Goal: Task Accomplishment & Management: Use online tool/utility

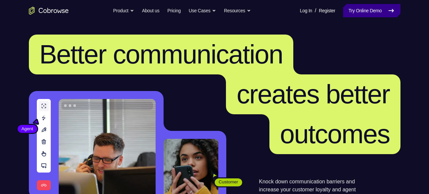
click at [361, 10] on link "Try Online Demo" at bounding box center [371, 10] width 57 height 13
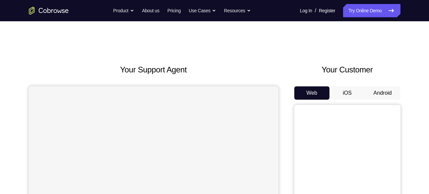
click at [381, 89] on button "Android" at bounding box center [382, 92] width 35 height 13
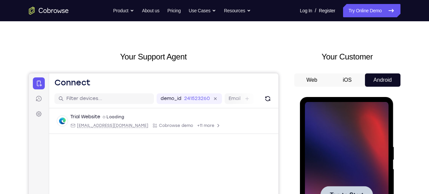
click at [340, 183] on div at bounding box center [347, 195] width 84 height 186
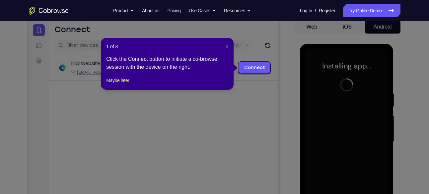
scroll to position [67, 0]
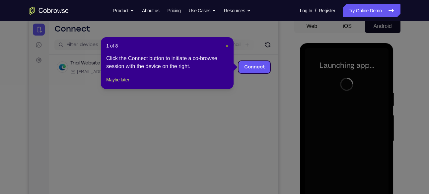
click at [225, 43] on span "×" at bounding box center [226, 45] width 3 height 5
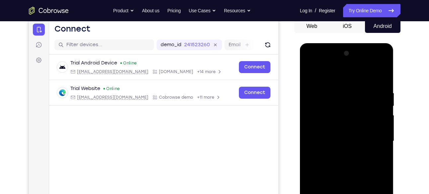
scroll to position [121, 0]
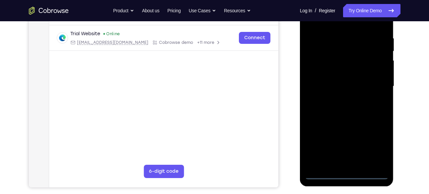
click at [343, 171] on div at bounding box center [347, 86] width 84 height 186
click at [348, 172] on div at bounding box center [347, 86] width 84 height 186
click at [379, 141] on div at bounding box center [347, 86] width 84 height 186
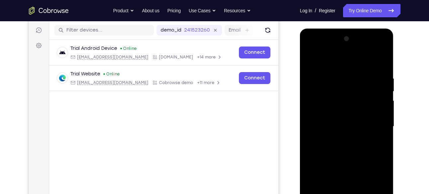
scroll to position [81, 0]
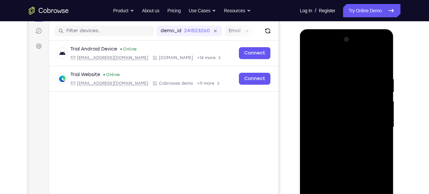
click at [331, 58] on div at bounding box center [347, 127] width 84 height 186
click at [371, 125] on div at bounding box center [347, 127] width 84 height 186
click at [337, 139] on div at bounding box center [347, 127] width 84 height 186
click at [341, 117] on div at bounding box center [347, 127] width 84 height 186
click at [315, 126] on div at bounding box center [347, 127] width 84 height 186
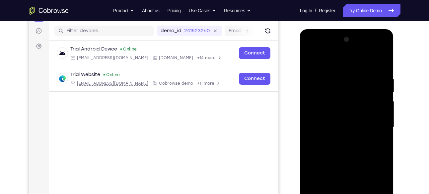
click at [337, 149] on div at bounding box center [347, 127] width 84 height 186
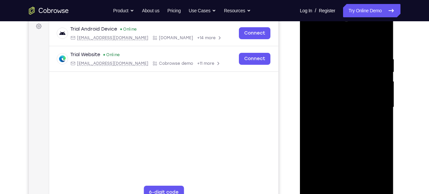
scroll to position [101, 0]
click at [340, 126] on div at bounding box center [347, 107] width 84 height 186
click at [380, 53] on div at bounding box center [347, 107] width 84 height 186
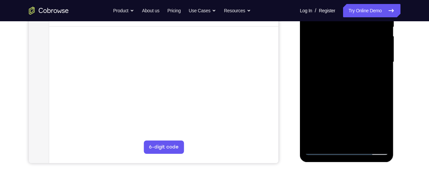
scroll to position [147, 0]
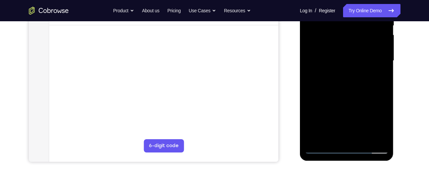
click at [371, 150] on div at bounding box center [347, 61] width 84 height 186
drag, startPoint x: 359, startPoint y: 91, endPoint x: 356, endPoint y: -34, distance: 124.7
click at [356, 0] on div at bounding box center [347, 62] width 94 height 198
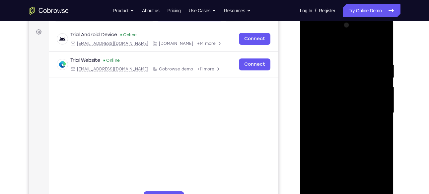
scroll to position [95, 0]
click at [348, 117] on div at bounding box center [347, 113] width 84 height 186
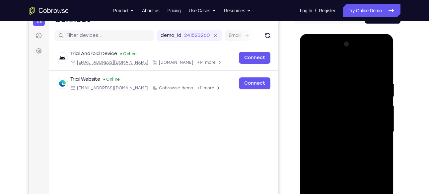
click at [349, 120] on div at bounding box center [347, 132] width 84 height 186
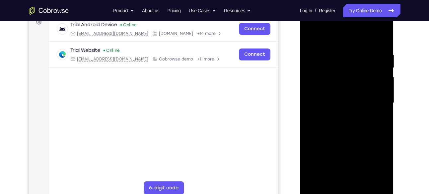
scroll to position [105, 0]
click at [378, 35] on div at bounding box center [347, 102] width 84 height 186
click at [381, 48] on div at bounding box center [347, 102] width 84 height 186
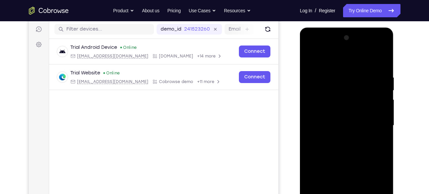
scroll to position [81, 0]
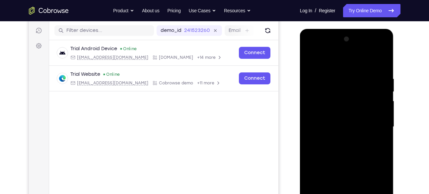
click at [372, 49] on div at bounding box center [347, 127] width 84 height 186
click at [383, 62] on div at bounding box center [347, 127] width 84 height 186
click at [317, 48] on div at bounding box center [347, 127] width 84 height 186
click at [380, 125] on div at bounding box center [347, 127] width 84 height 186
click at [379, 69] on div at bounding box center [347, 127] width 84 height 186
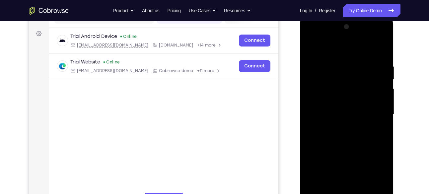
scroll to position [93, 0]
click at [335, 57] on div at bounding box center [347, 115] width 84 height 186
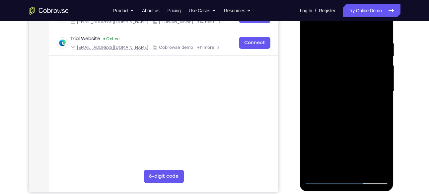
scroll to position [118, 0]
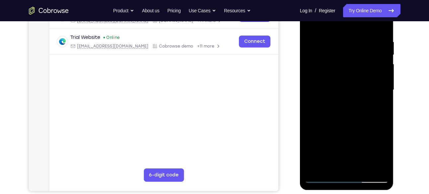
drag, startPoint x: 358, startPoint y: 72, endPoint x: 373, endPoint y: 90, distance: 22.6
click at [373, 90] on div at bounding box center [347, 90] width 84 height 186
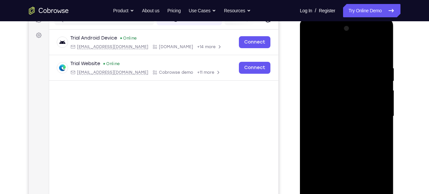
scroll to position [91, 0]
click at [370, 112] on div at bounding box center [347, 117] width 84 height 186
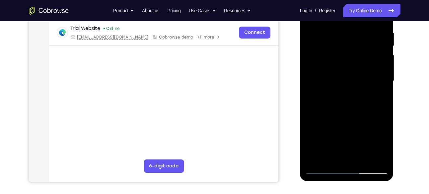
scroll to position [131, 0]
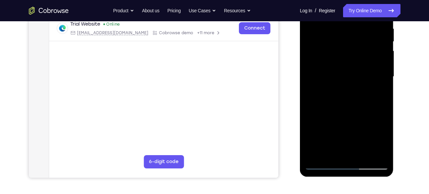
click at [371, 149] on div at bounding box center [347, 77] width 84 height 186
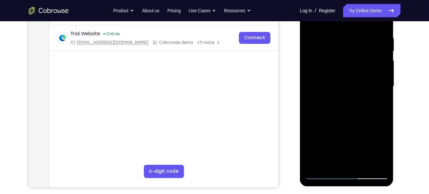
scroll to position [114, 0]
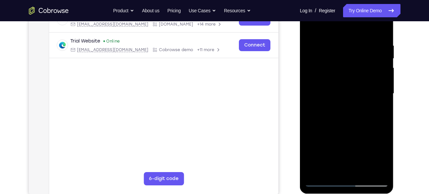
click at [314, 65] on div at bounding box center [347, 94] width 84 height 186
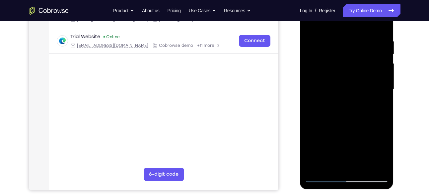
scroll to position [119, 0]
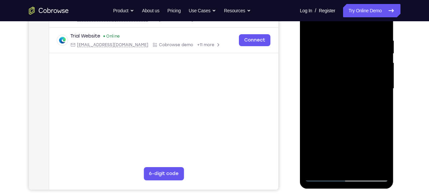
click at [377, 76] on div at bounding box center [347, 89] width 84 height 186
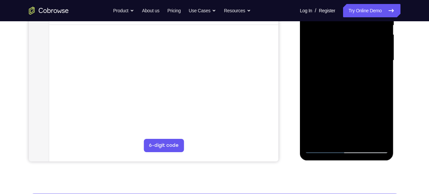
scroll to position [148, 0]
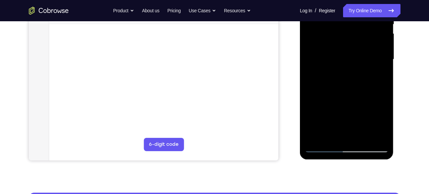
click at [362, 92] on div at bounding box center [347, 60] width 84 height 186
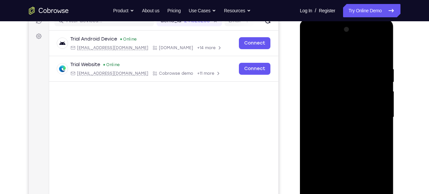
scroll to position [88, 0]
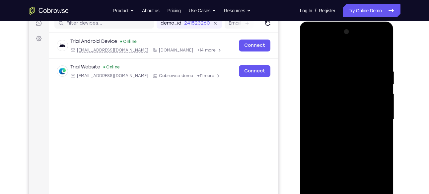
click at [362, 92] on div at bounding box center [347, 120] width 84 height 186
drag, startPoint x: 362, startPoint y: 151, endPoint x: 388, endPoint y: 97, distance: 60.2
click at [388, 97] on div at bounding box center [347, 121] width 94 height 198
drag, startPoint x: 341, startPoint y: 87, endPoint x: 376, endPoint y: 91, distance: 35.4
click at [376, 91] on div at bounding box center [347, 120] width 84 height 186
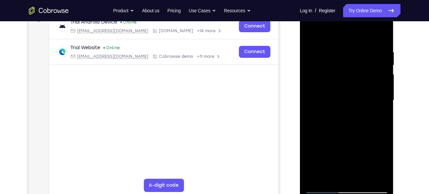
scroll to position [107, 0]
click at [380, 85] on div at bounding box center [347, 101] width 84 height 186
click at [348, 83] on div at bounding box center [347, 101] width 84 height 186
click at [348, 88] on div at bounding box center [347, 101] width 84 height 186
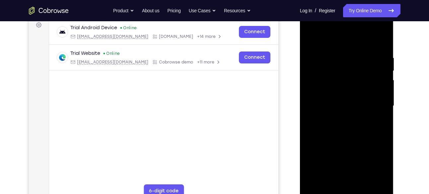
scroll to position [102, 0]
click at [327, 81] on div at bounding box center [347, 106] width 84 height 186
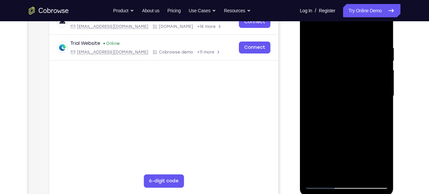
drag, startPoint x: 367, startPoint y: 82, endPoint x: 368, endPoint y: 65, distance: 16.3
click at [368, 65] on div at bounding box center [347, 96] width 84 height 186
drag, startPoint x: 347, startPoint y: 72, endPoint x: 346, endPoint y: 105, distance: 32.8
click at [346, 105] on div at bounding box center [347, 96] width 84 height 186
click at [317, 49] on div at bounding box center [347, 96] width 84 height 186
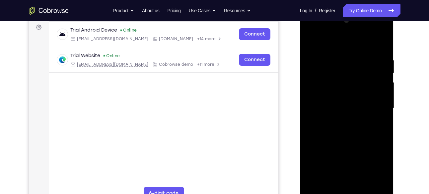
scroll to position [98, 0]
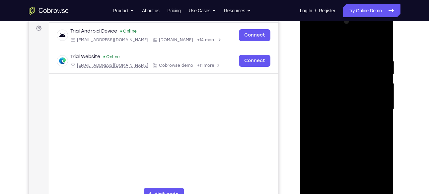
click at [379, 78] on div at bounding box center [347, 109] width 84 height 186
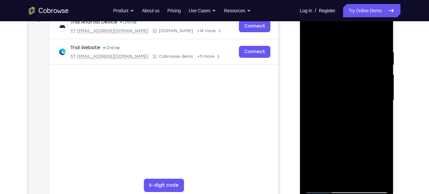
scroll to position [103, 0]
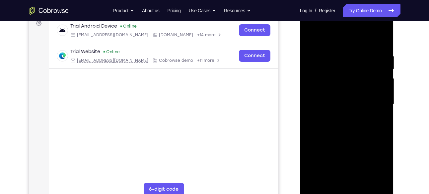
click at [380, 38] on div at bounding box center [347, 104] width 84 height 186
click at [308, 37] on div at bounding box center [347, 104] width 84 height 186
click at [381, 88] on div at bounding box center [347, 104] width 84 height 186
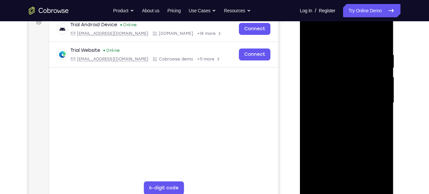
scroll to position [105, 0]
click at [382, 95] on div at bounding box center [347, 102] width 84 height 186
drag, startPoint x: 382, startPoint y: 88, endPoint x: 329, endPoint y: 89, distance: 52.7
click at [329, 89] on div at bounding box center [347, 102] width 84 height 186
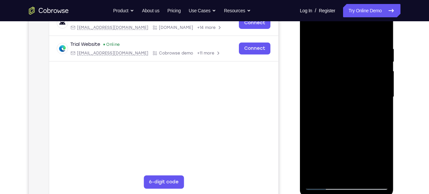
scroll to position [111, 0]
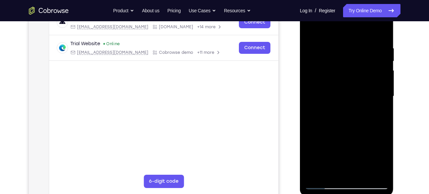
drag, startPoint x: 380, startPoint y: 79, endPoint x: 365, endPoint y: 86, distance: 16.6
click at [365, 86] on div at bounding box center [347, 96] width 84 height 186
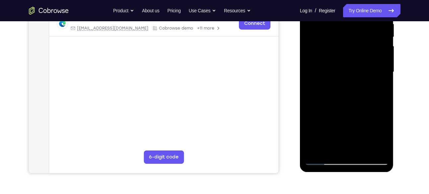
scroll to position [146, 0]
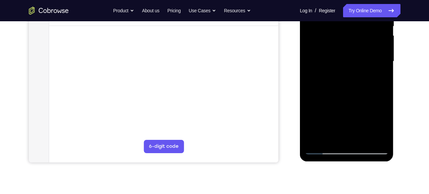
click at [373, 85] on div at bounding box center [347, 62] width 84 height 186
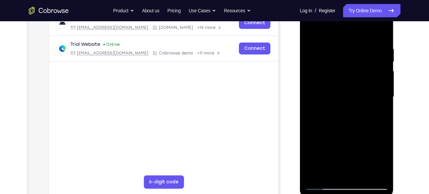
scroll to position [103, 0]
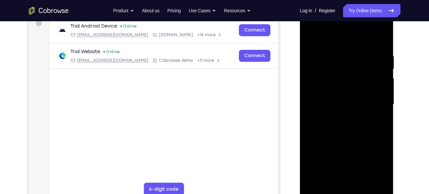
drag, startPoint x: 336, startPoint y: 98, endPoint x: 393, endPoint y: 105, distance: 57.4
click at [393, 105] on div at bounding box center [347, 105] width 94 height 198
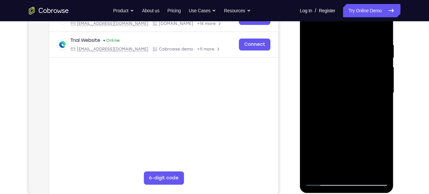
scroll to position [114, 0]
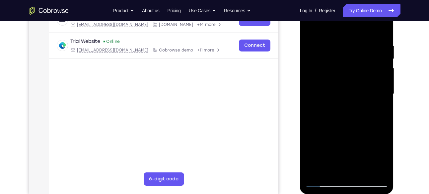
drag, startPoint x: 326, startPoint y: 85, endPoint x: 383, endPoint y: 90, distance: 56.6
click at [383, 90] on div at bounding box center [347, 94] width 84 height 186
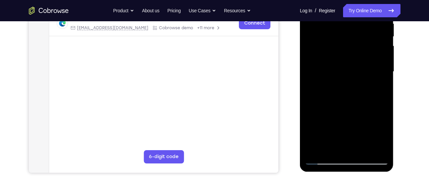
scroll to position [136, 0]
click at [314, 76] on div at bounding box center [347, 72] width 84 height 186
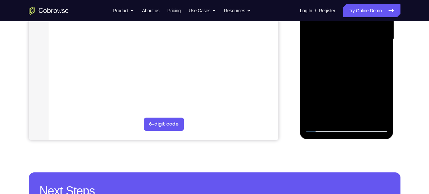
scroll to position [171, 0]
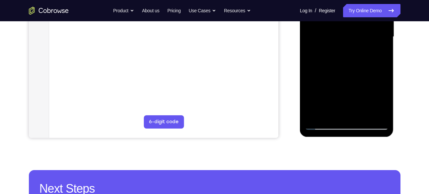
click at [371, 113] on div at bounding box center [347, 37] width 84 height 186
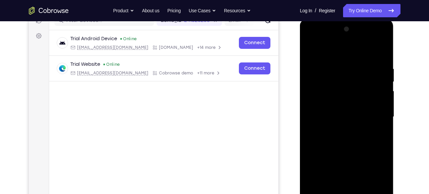
scroll to position [91, 0]
drag, startPoint x: 360, startPoint y: 83, endPoint x: 377, endPoint y: 89, distance: 18.5
click at [377, 89] on div at bounding box center [347, 117] width 84 height 186
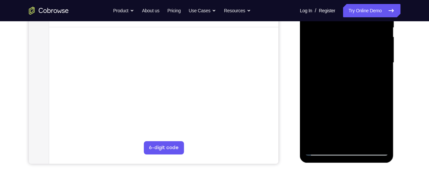
scroll to position [145, 0]
click at [377, 89] on div at bounding box center [347, 62] width 84 height 186
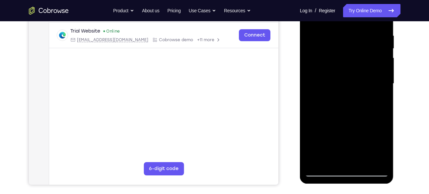
scroll to position [125, 0]
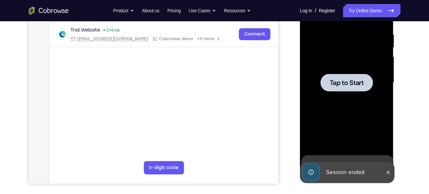
click at [347, 77] on div at bounding box center [346, 83] width 52 height 18
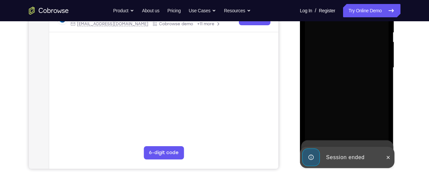
scroll to position [143, 0]
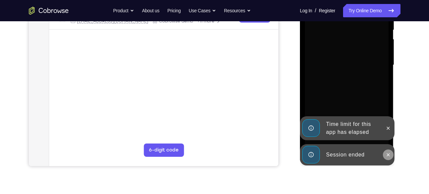
click at [386, 156] on icon at bounding box center [387, 154] width 5 height 5
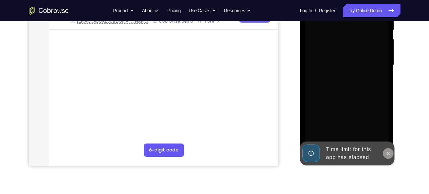
click at [388, 151] on icon at bounding box center [387, 153] width 5 height 5
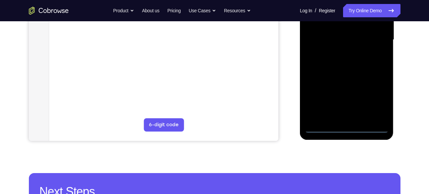
scroll to position [168, 0]
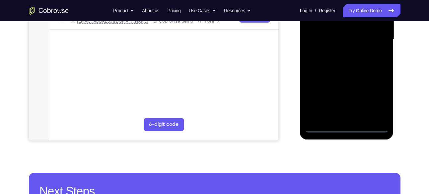
click at [346, 127] on div at bounding box center [347, 40] width 84 height 186
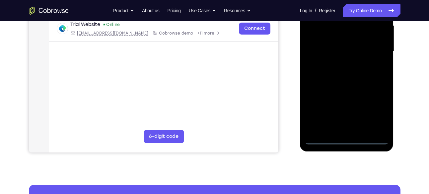
scroll to position [155, 0]
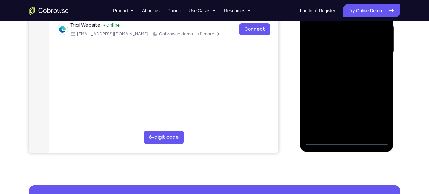
click at [378, 112] on div at bounding box center [347, 52] width 84 height 186
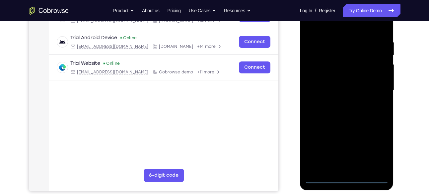
scroll to position [96, 0]
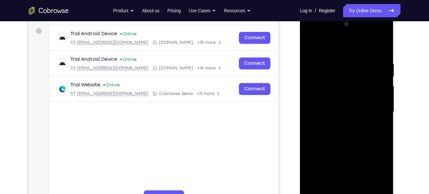
click at [322, 45] on div at bounding box center [347, 112] width 84 height 186
click at [373, 110] on div at bounding box center [347, 112] width 84 height 186
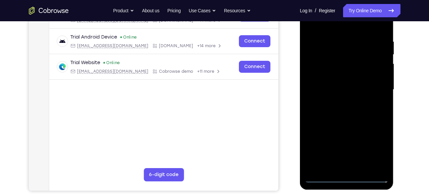
click at [354, 166] on div at bounding box center [347, 90] width 84 height 186
click at [335, 82] on div at bounding box center [347, 90] width 84 height 186
click at [320, 89] on div at bounding box center [347, 90] width 84 height 186
click at [325, 110] on div at bounding box center [347, 90] width 84 height 186
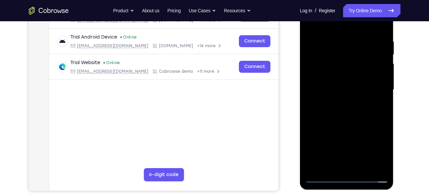
click at [334, 119] on div at bounding box center [347, 90] width 84 height 186
click at [335, 42] on div at bounding box center [347, 90] width 84 height 186
drag, startPoint x: 356, startPoint y: 134, endPoint x: 356, endPoint y: 31, distance: 102.1
click at [356, 31] on div at bounding box center [347, 90] width 84 height 186
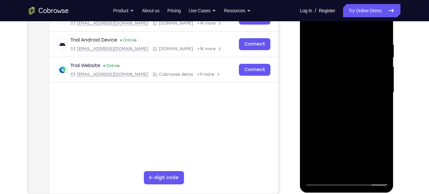
scroll to position [115, 0]
click at [383, 87] on div at bounding box center [347, 92] width 84 height 186
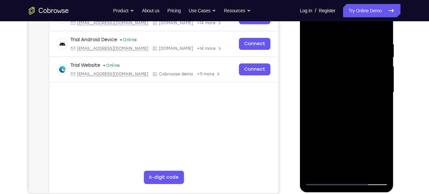
click at [383, 87] on div at bounding box center [347, 92] width 84 height 186
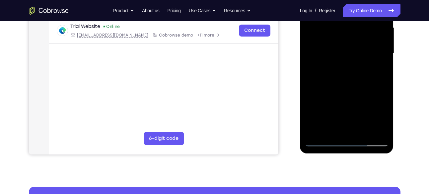
scroll to position [154, 0]
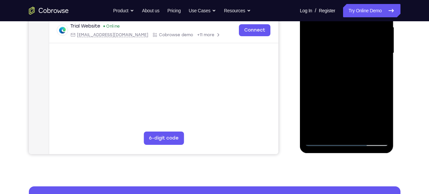
click at [374, 128] on div at bounding box center [347, 53] width 84 height 186
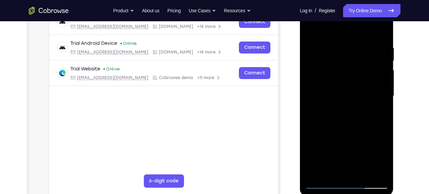
scroll to position [113, 0]
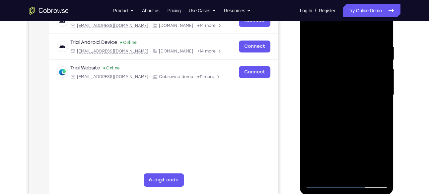
click at [379, 65] on div at bounding box center [347, 95] width 84 height 186
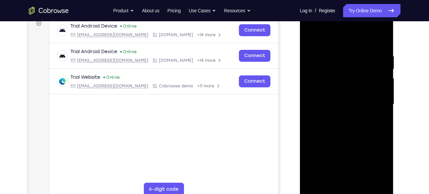
scroll to position [103, 0]
drag, startPoint x: 384, startPoint y: 80, endPoint x: 341, endPoint y: 79, distance: 42.4
click at [341, 79] on div at bounding box center [347, 105] width 84 height 186
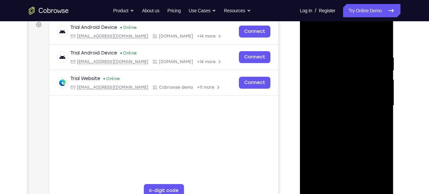
scroll to position [102, 0]
drag, startPoint x: 379, startPoint y: 78, endPoint x: 316, endPoint y: 80, distance: 63.7
click at [316, 80] on div at bounding box center [347, 105] width 84 height 186
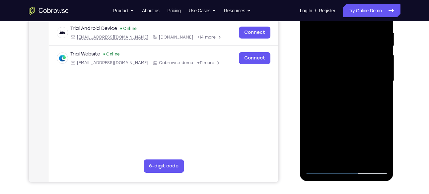
scroll to position [130, 0]
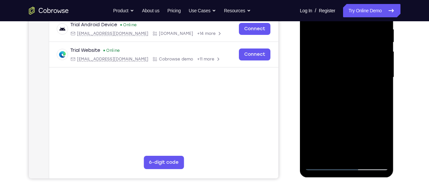
click at [378, 74] on div at bounding box center [347, 77] width 84 height 186
click at [380, 70] on div at bounding box center [347, 77] width 84 height 186
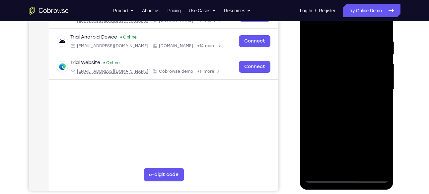
scroll to position [118, 0]
click at [380, 70] on div at bounding box center [347, 90] width 84 height 186
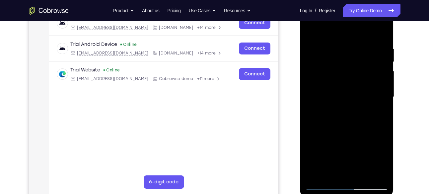
scroll to position [110, 0]
click at [380, 70] on div at bounding box center [347, 97] width 84 height 186
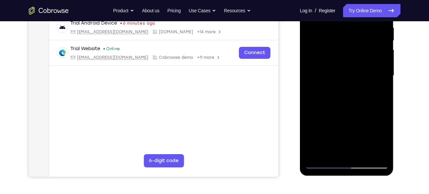
scroll to position [137, 0]
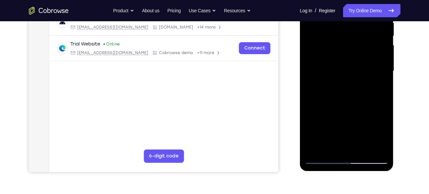
click at [380, 70] on div at bounding box center [347, 71] width 84 height 186
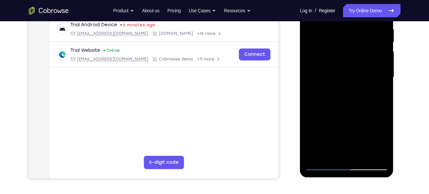
scroll to position [128, 0]
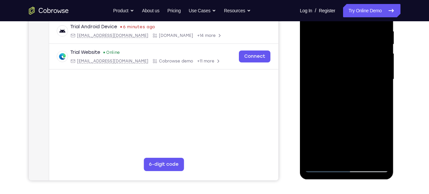
click at [380, 70] on div at bounding box center [347, 79] width 84 height 186
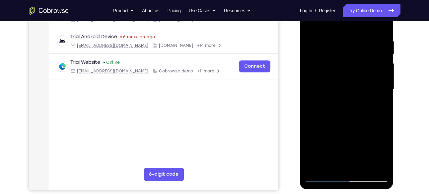
scroll to position [118, 0]
click at [380, 70] on div at bounding box center [347, 90] width 84 height 186
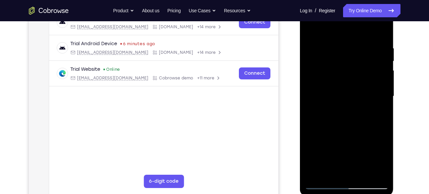
scroll to position [112, 0]
click at [380, 70] on div at bounding box center [347, 96] width 84 height 186
click at [309, 81] on div at bounding box center [347, 96] width 84 height 186
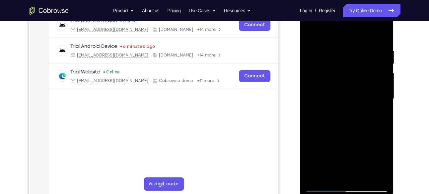
scroll to position [108, 0]
click at [374, 76] on div at bounding box center [347, 99] width 84 height 186
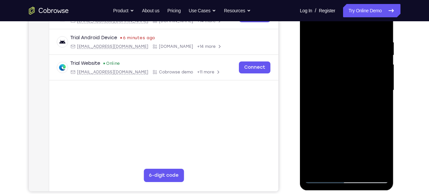
scroll to position [117, 0]
click at [384, 73] on div at bounding box center [347, 91] width 84 height 186
click at [382, 53] on div at bounding box center [347, 91] width 84 height 186
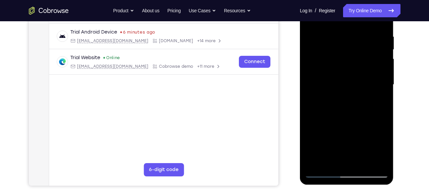
scroll to position [124, 0]
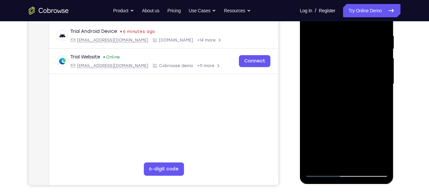
click at [377, 71] on div at bounding box center [347, 84] width 84 height 186
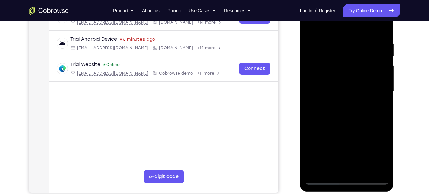
scroll to position [116, 0]
click at [379, 70] on div at bounding box center [347, 92] width 84 height 186
drag, startPoint x: 379, startPoint y: 70, endPoint x: 322, endPoint y: 67, distance: 57.1
click at [322, 67] on div at bounding box center [347, 92] width 84 height 186
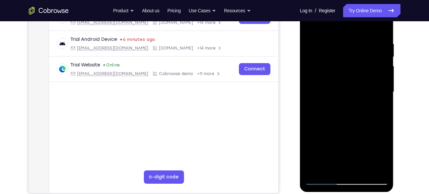
click at [379, 68] on div at bounding box center [347, 92] width 84 height 186
click at [315, 74] on div at bounding box center [347, 92] width 84 height 186
click at [376, 76] on div at bounding box center [347, 92] width 84 height 186
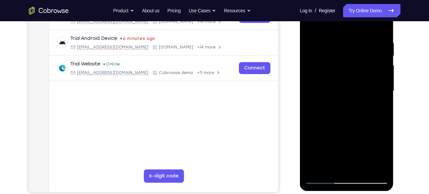
scroll to position [117, 0]
click at [376, 76] on div at bounding box center [347, 91] width 84 height 186
drag, startPoint x: 376, startPoint y: 75, endPoint x: 378, endPoint y: 86, distance: 11.4
click at [378, 86] on div at bounding box center [347, 91] width 84 height 186
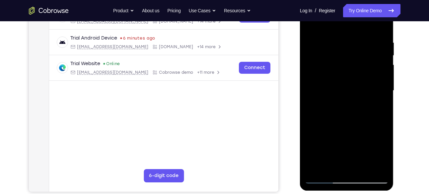
click at [384, 83] on div at bounding box center [347, 91] width 84 height 186
drag, startPoint x: 372, startPoint y: 66, endPoint x: 372, endPoint y: 77, distance: 10.6
click at [372, 77] on div at bounding box center [347, 91] width 84 height 186
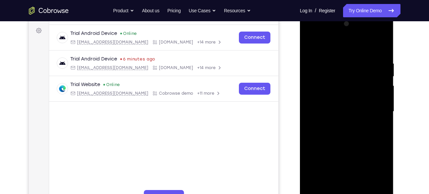
scroll to position [94, 0]
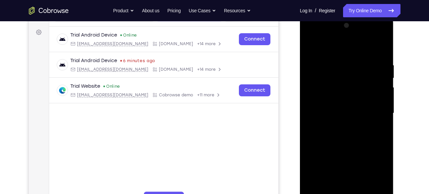
click at [318, 81] on div at bounding box center [347, 113] width 84 height 186
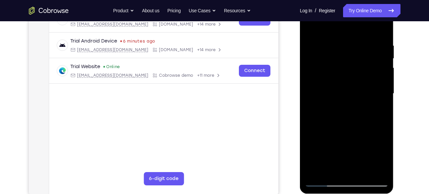
scroll to position [107, 0]
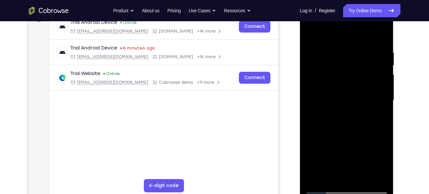
click at [376, 74] on div at bounding box center [347, 101] width 84 height 186
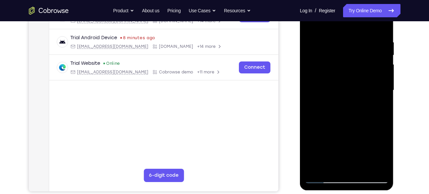
click at [369, 76] on div at bounding box center [347, 90] width 84 height 186
click at [382, 68] on div at bounding box center [347, 90] width 84 height 186
drag, startPoint x: 371, startPoint y: 75, endPoint x: 371, endPoint y: 79, distance: 4.0
click at [371, 79] on div at bounding box center [347, 90] width 84 height 186
click at [385, 68] on div at bounding box center [347, 90] width 84 height 186
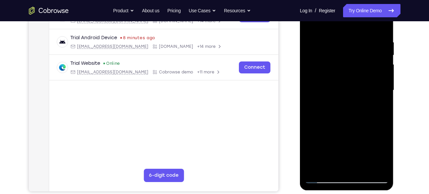
click at [378, 61] on div at bounding box center [347, 90] width 84 height 186
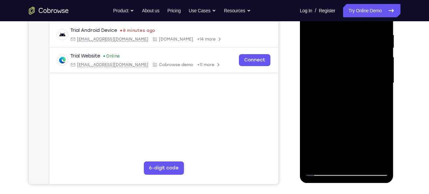
scroll to position [133, 0]
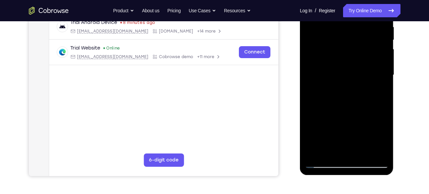
click at [378, 64] on div at bounding box center [347, 75] width 84 height 186
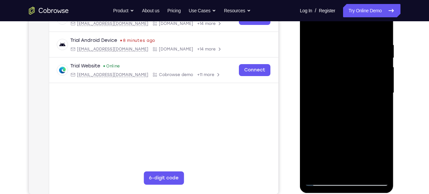
scroll to position [114, 0]
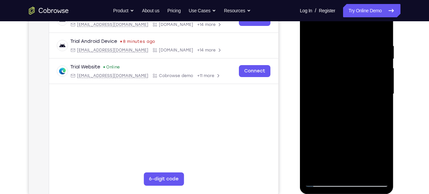
click at [379, 64] on div at bounding box center [347, 94] width 84 height 186
click at [376, 54] on div at bounding box center [347, 94] width 84 height 186
click at [381, 45] on div at bounding box center [347, 94] width 84 height 186
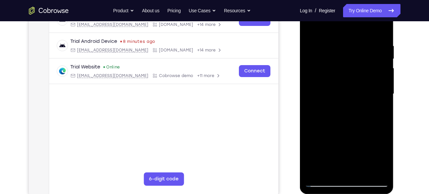
click at [384, 44] on div at bounding box center [347, 94] width 84 height 186
click at [382, 31] on div at bounding box center [347, 94] width 84 height 186
drag, startPoint x: 357, startPoint y: 122, endPoint x: 362, endPoint y: 26, distance: 96.0
click at [362, 26] on div at bounding box center [347, 94] width 84 height 186
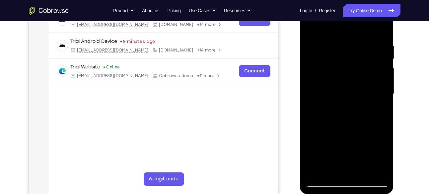
drag, startPoint x: 352, startPoint y: 146, endPoint x: 356, endPoint y: 36, distance: 109.8
click at [356, 36] on div at bounding box center [347, 94] width 84 height 186
drag, startPoint x: 352, startPoint y: 126, endPoint x: 355, endPoint y: 18, distance: 108.1
click at [355, 18] on div at bounding box center [347, 94] width 84 height 186
drag, startPoint x: 355, startPoint y: 124, endPoint x: 362, endPoint y: 56, distance: 67.6
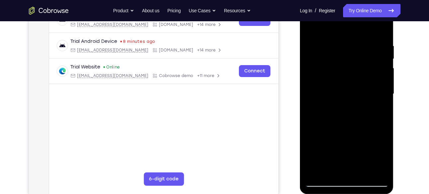
click at [362, 56] on div at bounding box center [347, 94] width 84 height 186
drag, startPoint x: 365, startPoint y: 91, endPoint x: 362, endPoint y: 54, distance: 36.6
click at [362, 54] on div at bounding box center [347, 94] width 84 height 186
drag, startPoint x: 362, startPoint y: 94, endPoint x: 361, endPoint y: 60, distance: 34.2
click at [361, 60] on div at bounding box center [347, 94] width 84 height 186
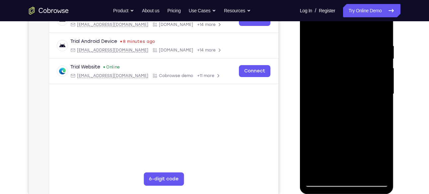
drag, startPoint x: 359, startPoint y: 110, endPoint x: 361, endPoint y: 44, distance: 66.3
click at [361, 44] on div at bounding box center [347, 94] width 84 height 186
